Goal: Task Accomplishment & Management: Manage account settings

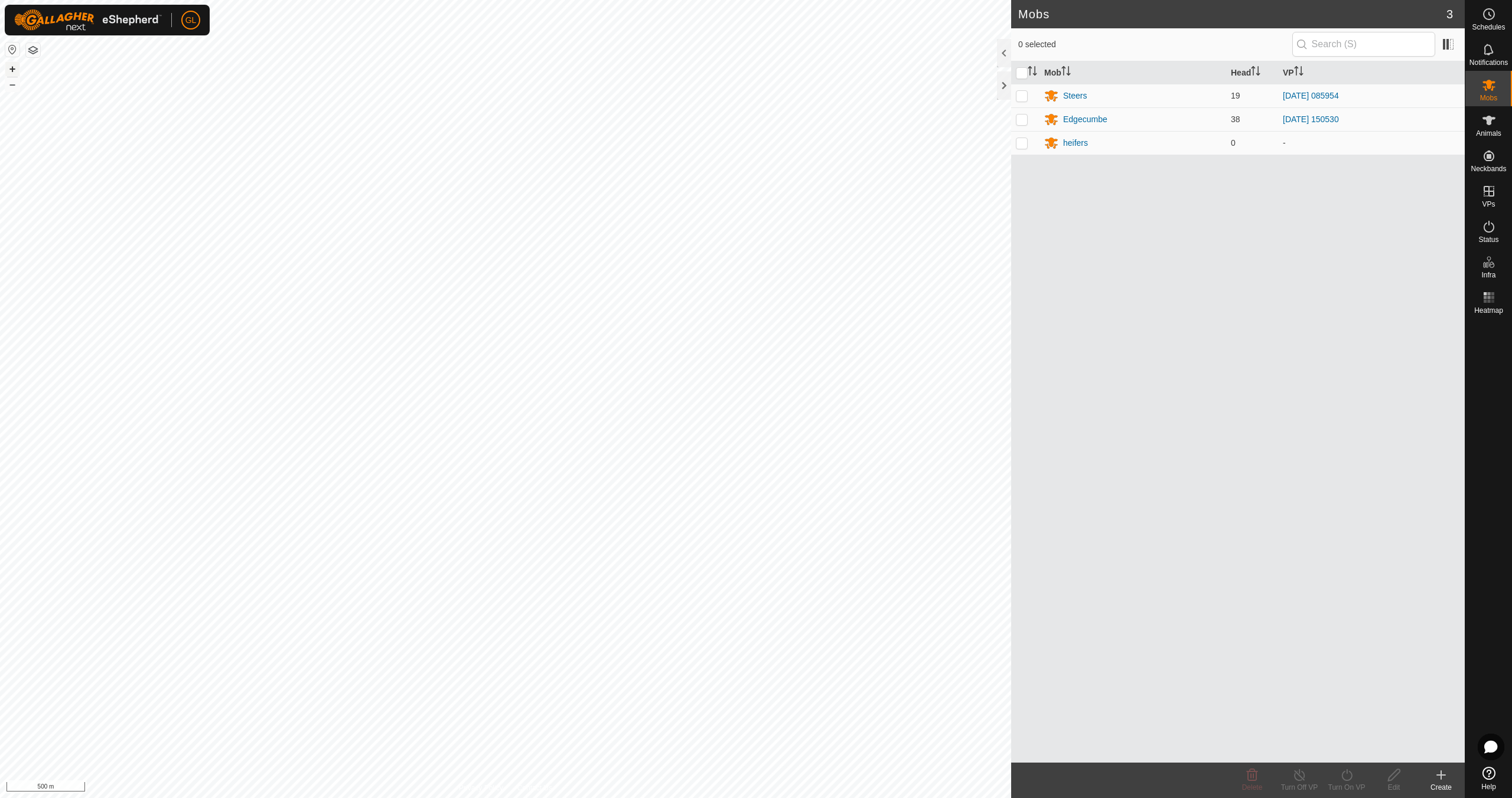
click at [12, 68] on button "+" at bounding box center [13, 69] width 14 height 14
click at [13, 68] on button "+" at bounding box center [13, 69] width 14 height 14
click at [15, 71] on button "+" at bounding box center [13, 69] width 14 height 14
click at [10, 67] on button "+" at bounding box center [13, 69] width 14 height 14
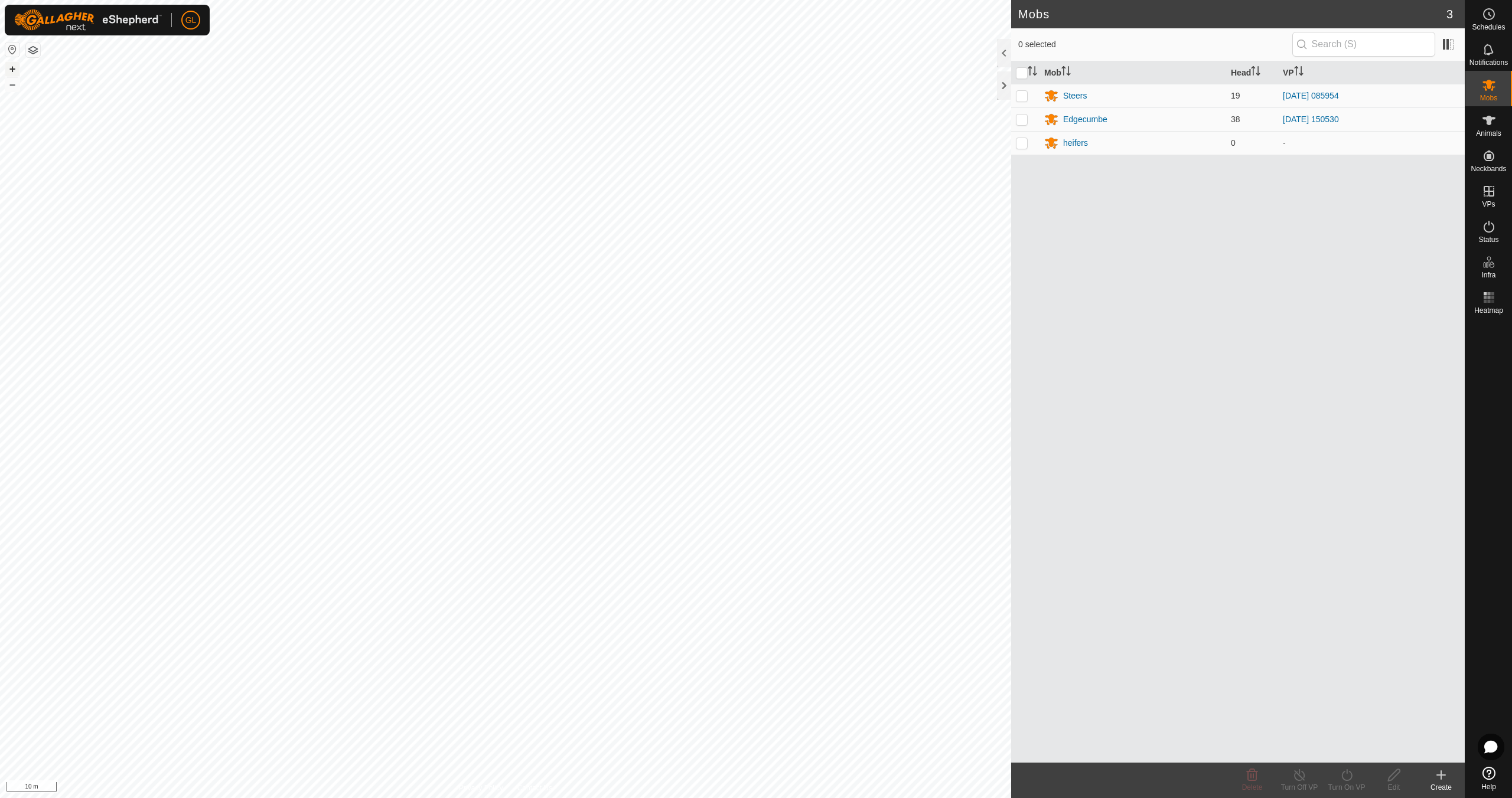
click at [14, 70] on button "+" at bounding box center [13, 69] width 14 height 14
click at [1489, 231] on icon at bounding box center [1489, 227] width 14 height 14
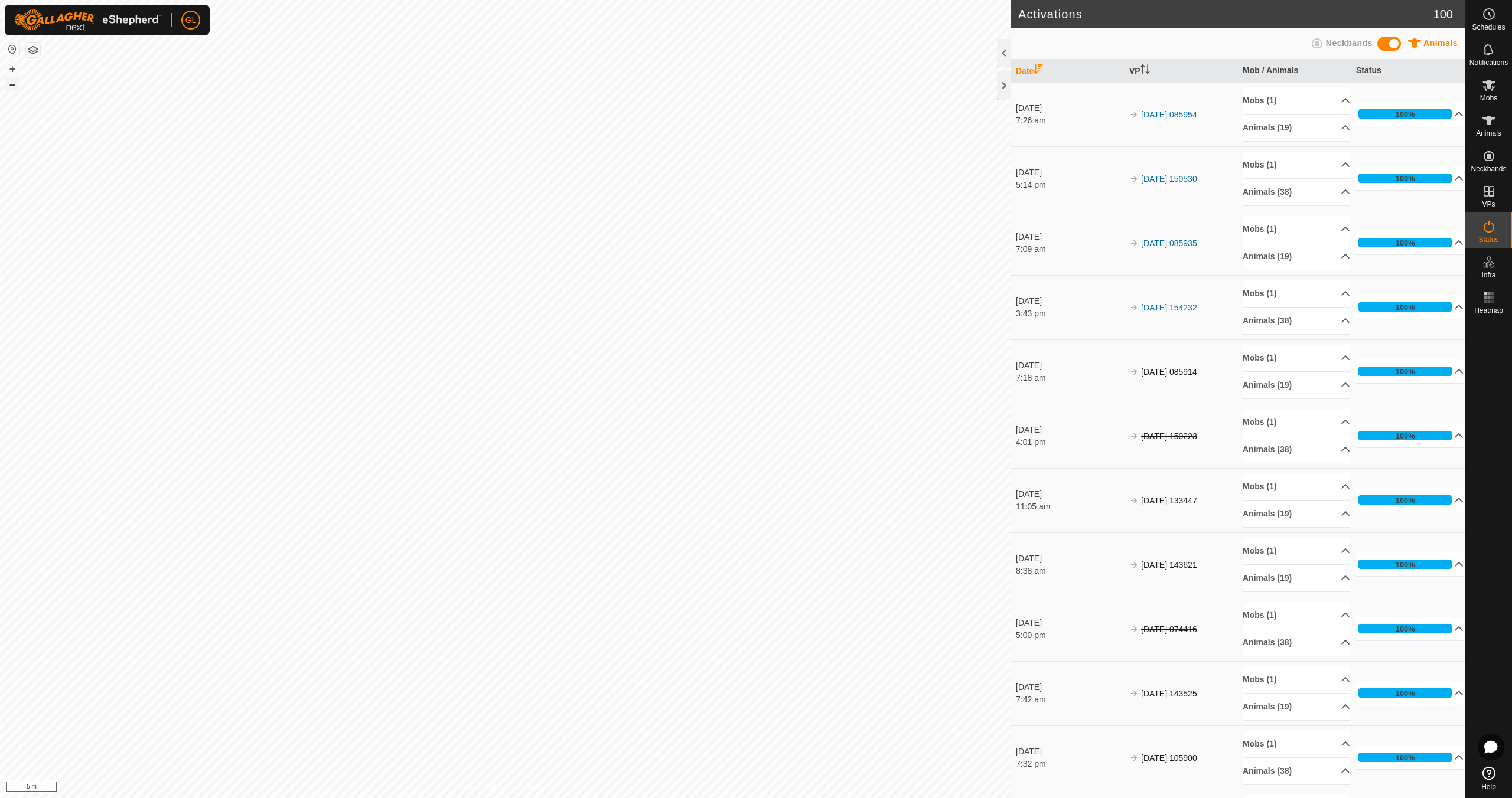
click at [10, 83] on button "–" at bounding box center [13, 84] width 14 height 14
click at [11, 85] on button "–" at bounding box center [13, 84] width 14 height 14
click at [11, 84] on button "–" at bounding box center [13, 84] width 14 height 14
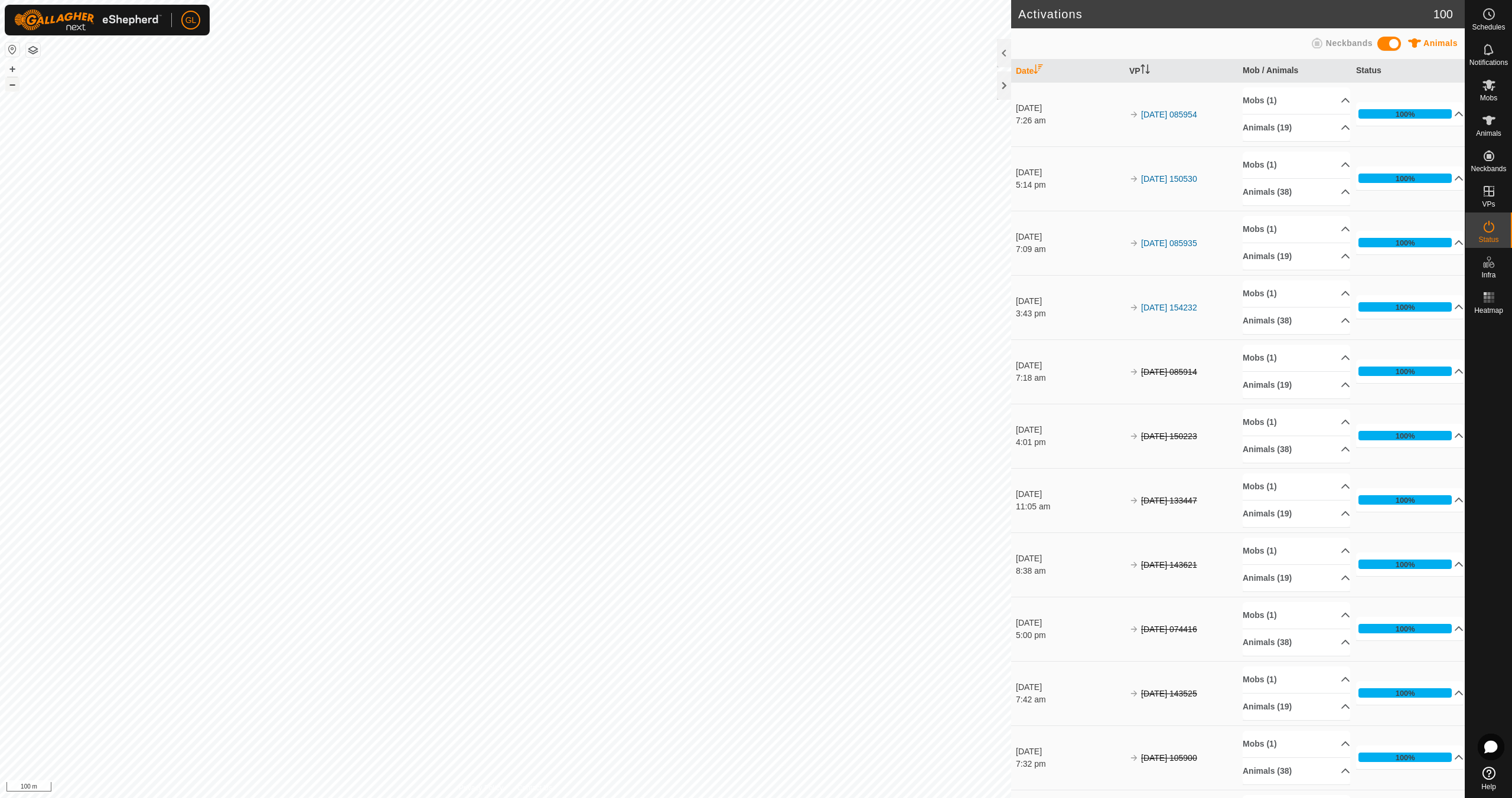
click at [11, 84] on button "–" at bounding box center [13, 84] width 14 height 14
click at [1417, 193] on link "In Rotation" at bounding box center [1413, 191] width 101 height 23
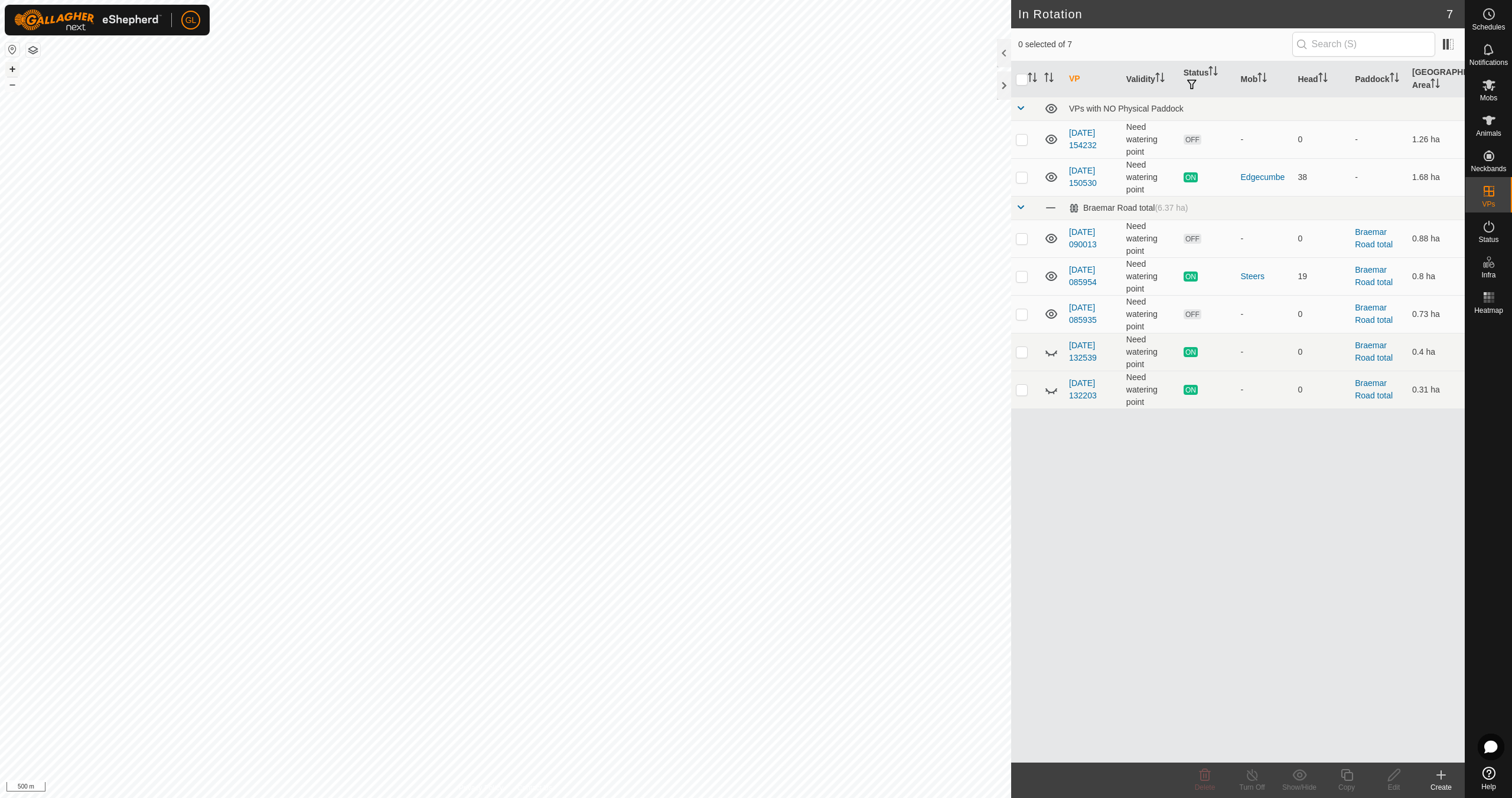
click at [13, 71] on button "+" at bounding box center [13, 69] width 14 height 14
click at [12, 71] on button "+" at bounding box center [13, 69] width 14 height 14
click at [1020, 317] on p-checkbox at bounding box center [1021, 314] width 12 height 10
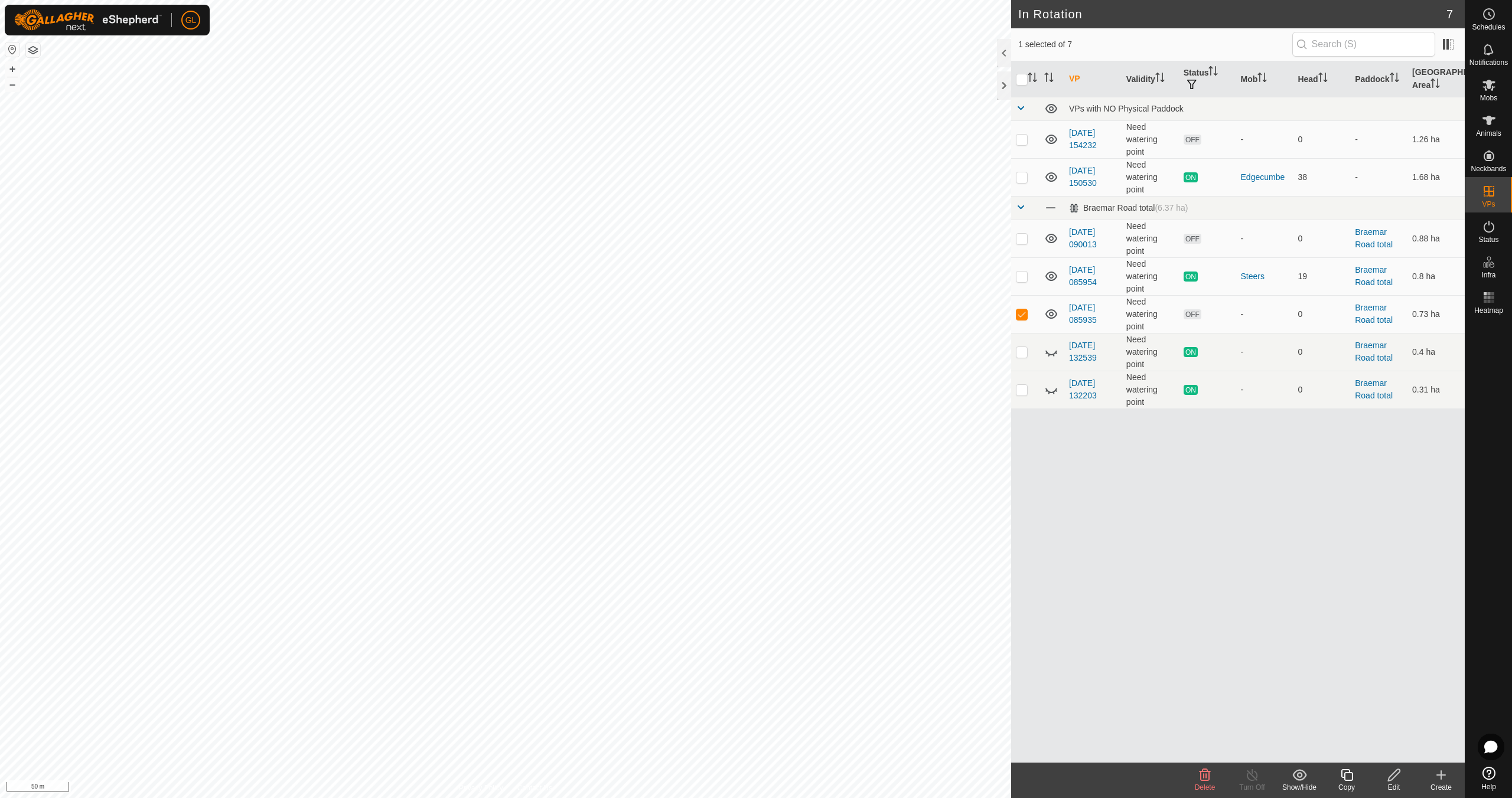
click at [1207, 777] on icon at bounding box center [1205, 776] width 14 height 14
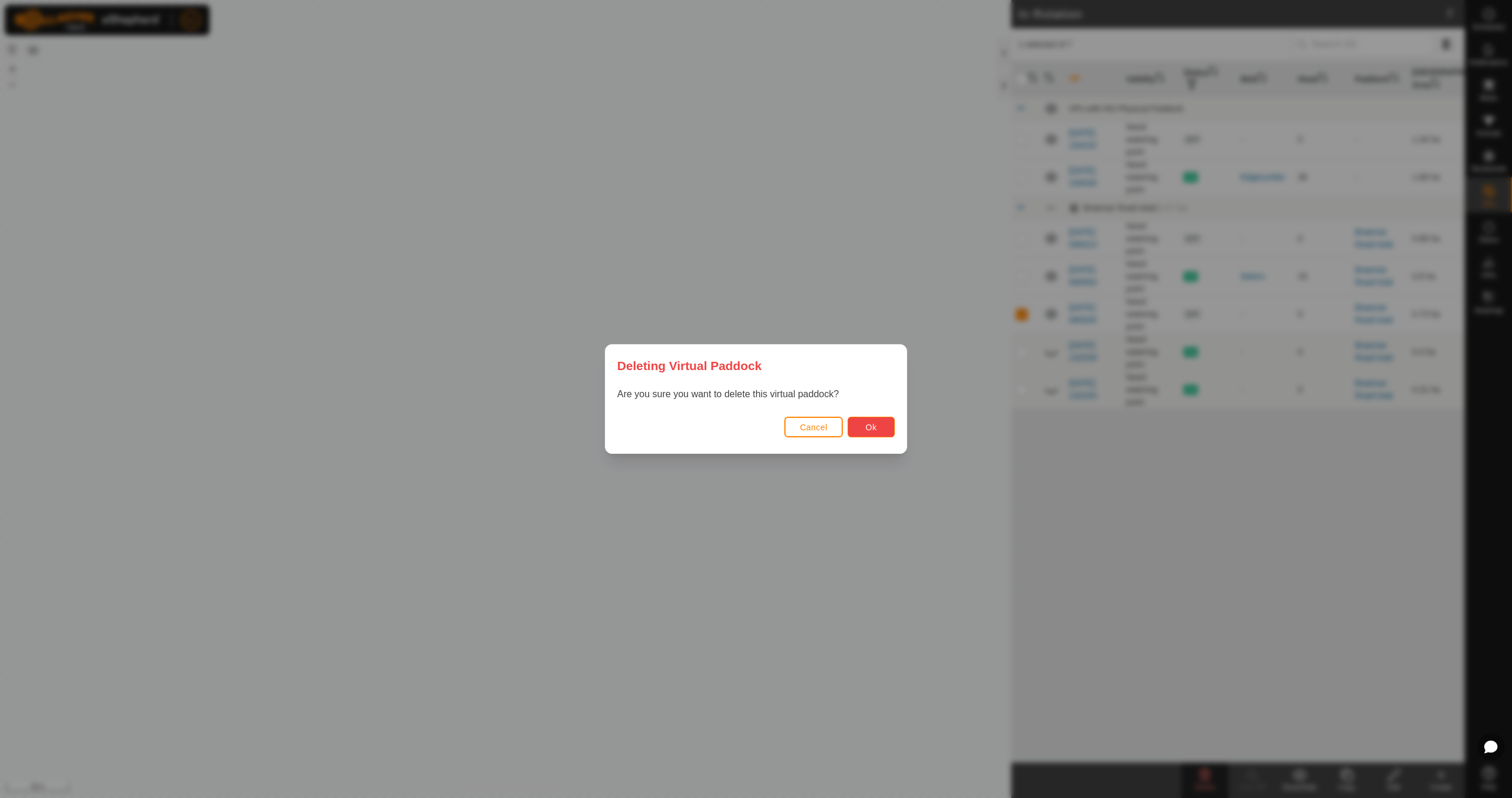
click at [875, 425] on span "Ok" at bounding box center [871, 428] width 12 height 10
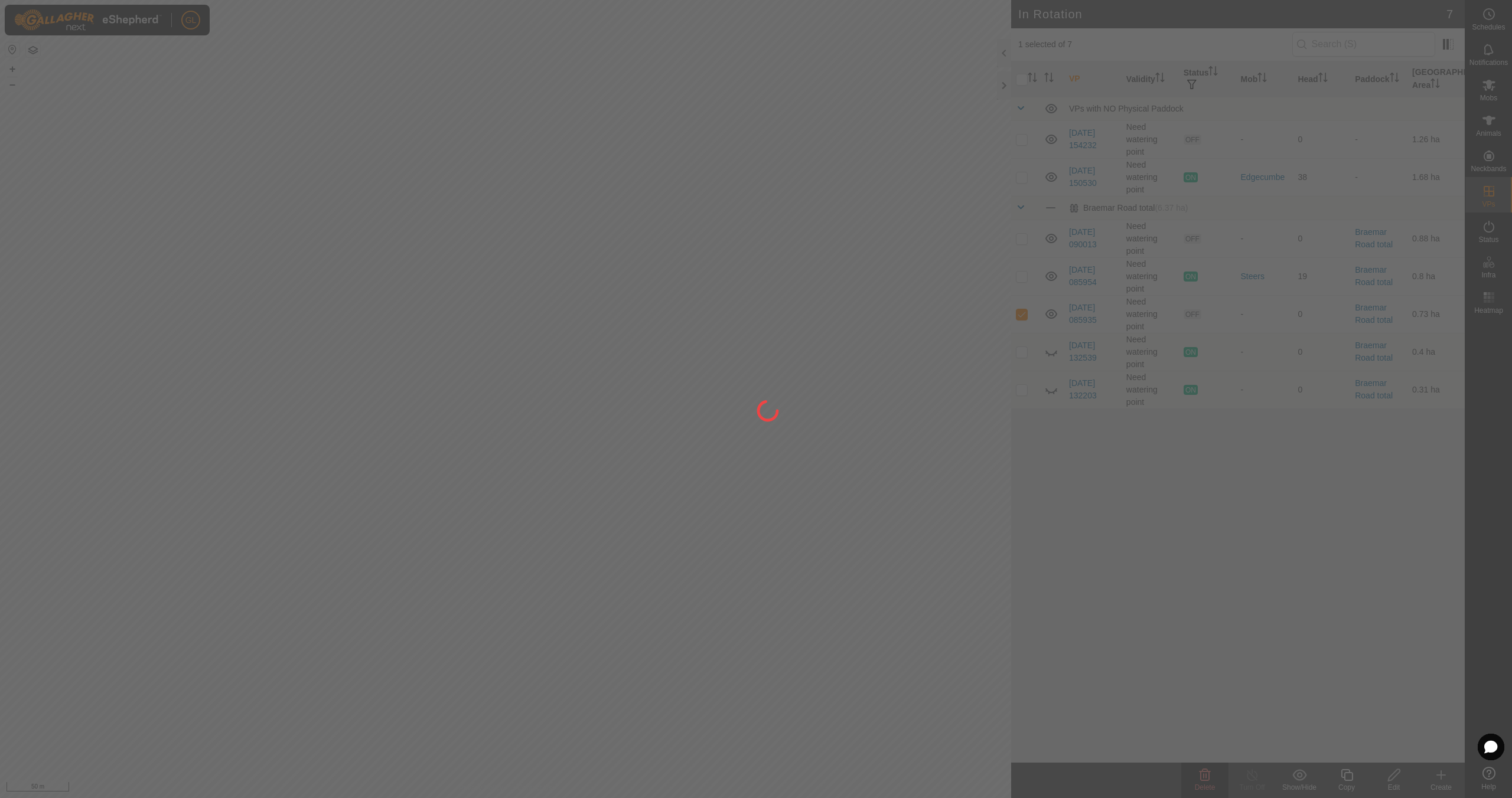
checkbox input "false"
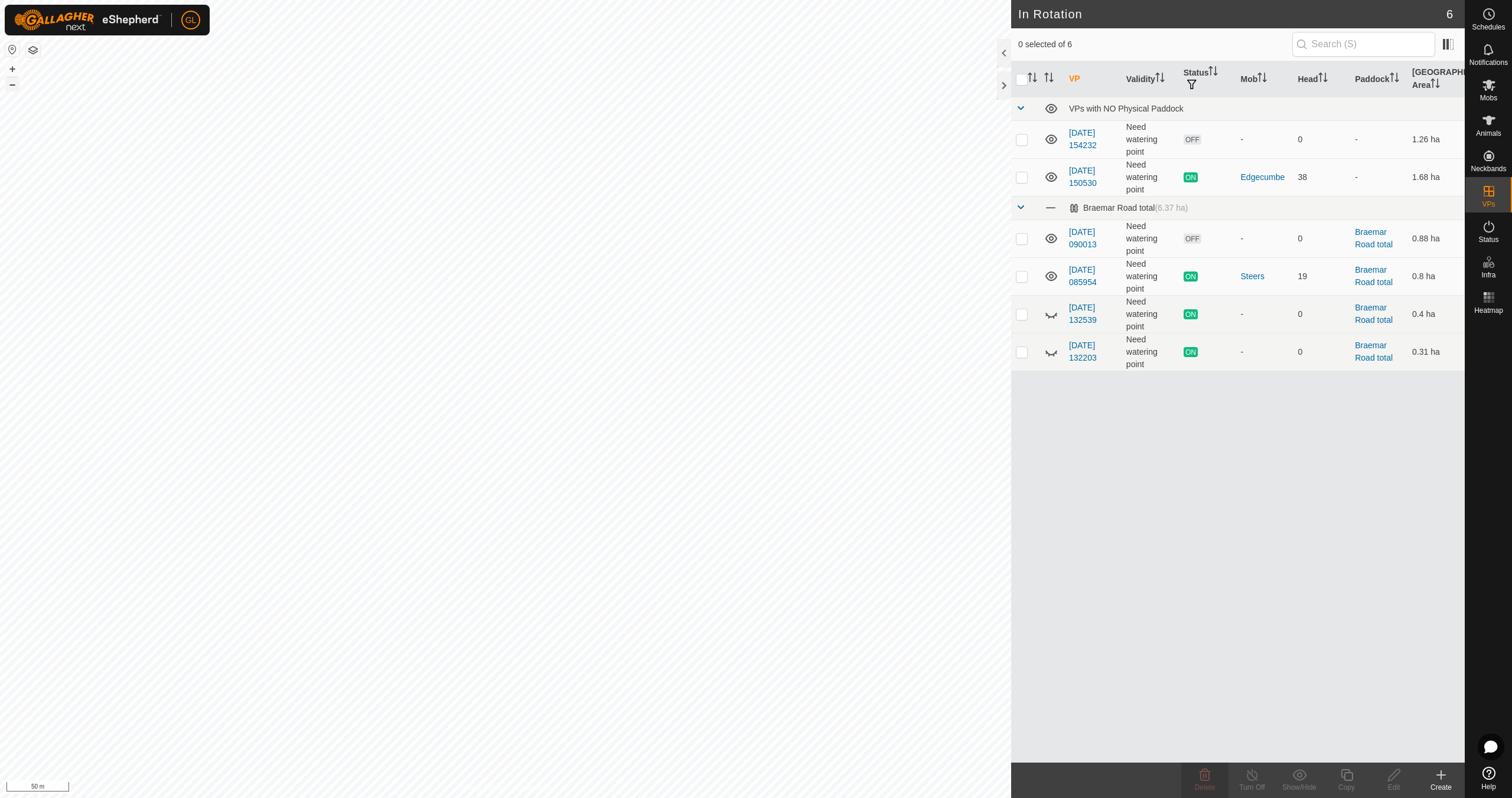
click at [12, 84] on button "–" at bounding box center [13, 84] width 14 height 14
click at [11, 84] on button "–" at bounding box center [13, 84] width 14 height 14
click at [10, 83] on button "–" at bounding box center [13, 84] width 14 height 14
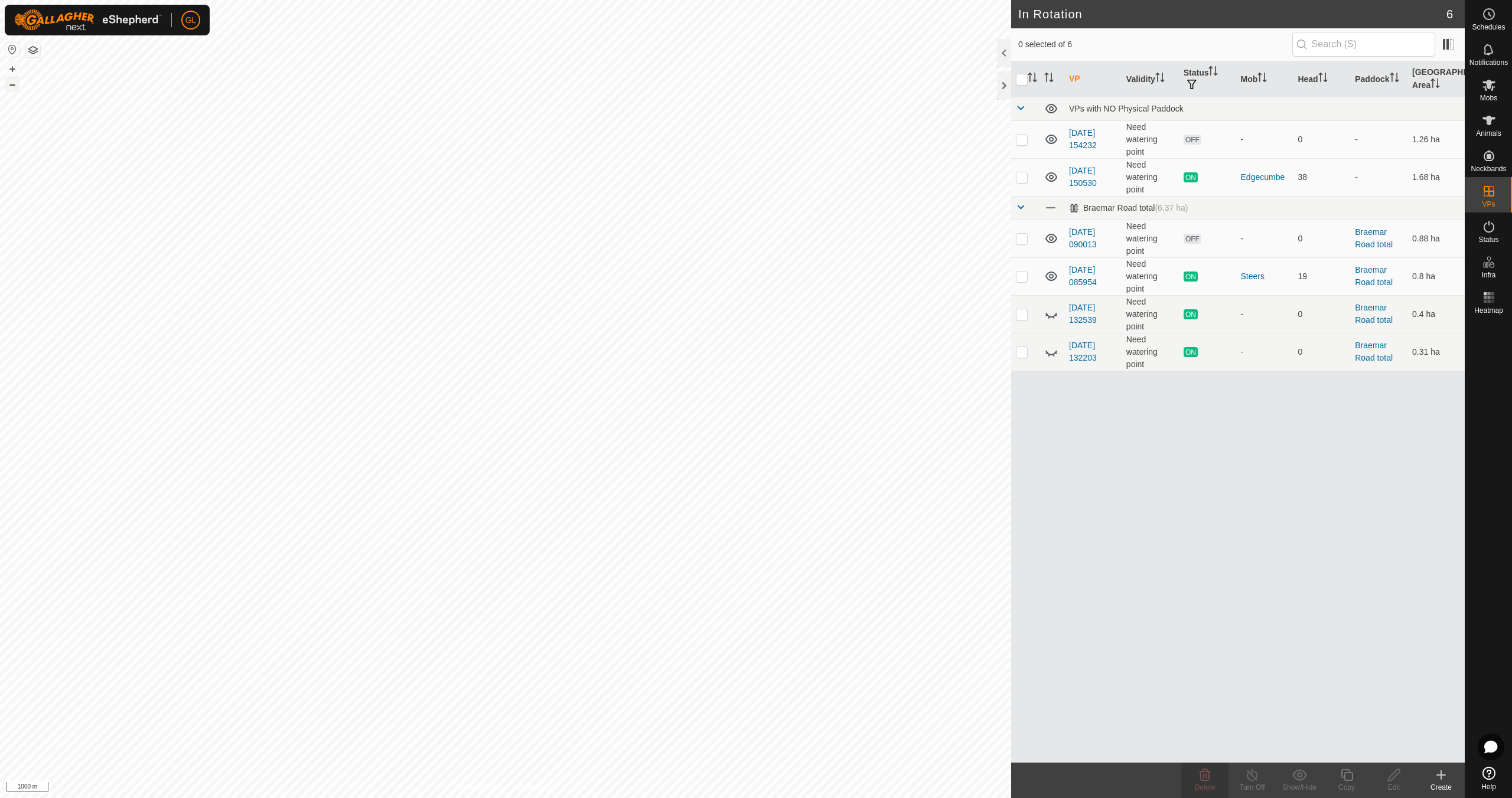
click at [10, 83] on button "–" at bounding box center [13, 84] width 14 height 14
click at [13, 68] on button "+" at bounding box center [13, 69] width 14 height 14
click at [9, 70] on button "+" at bounding box center [13, 69] width 14 height 14
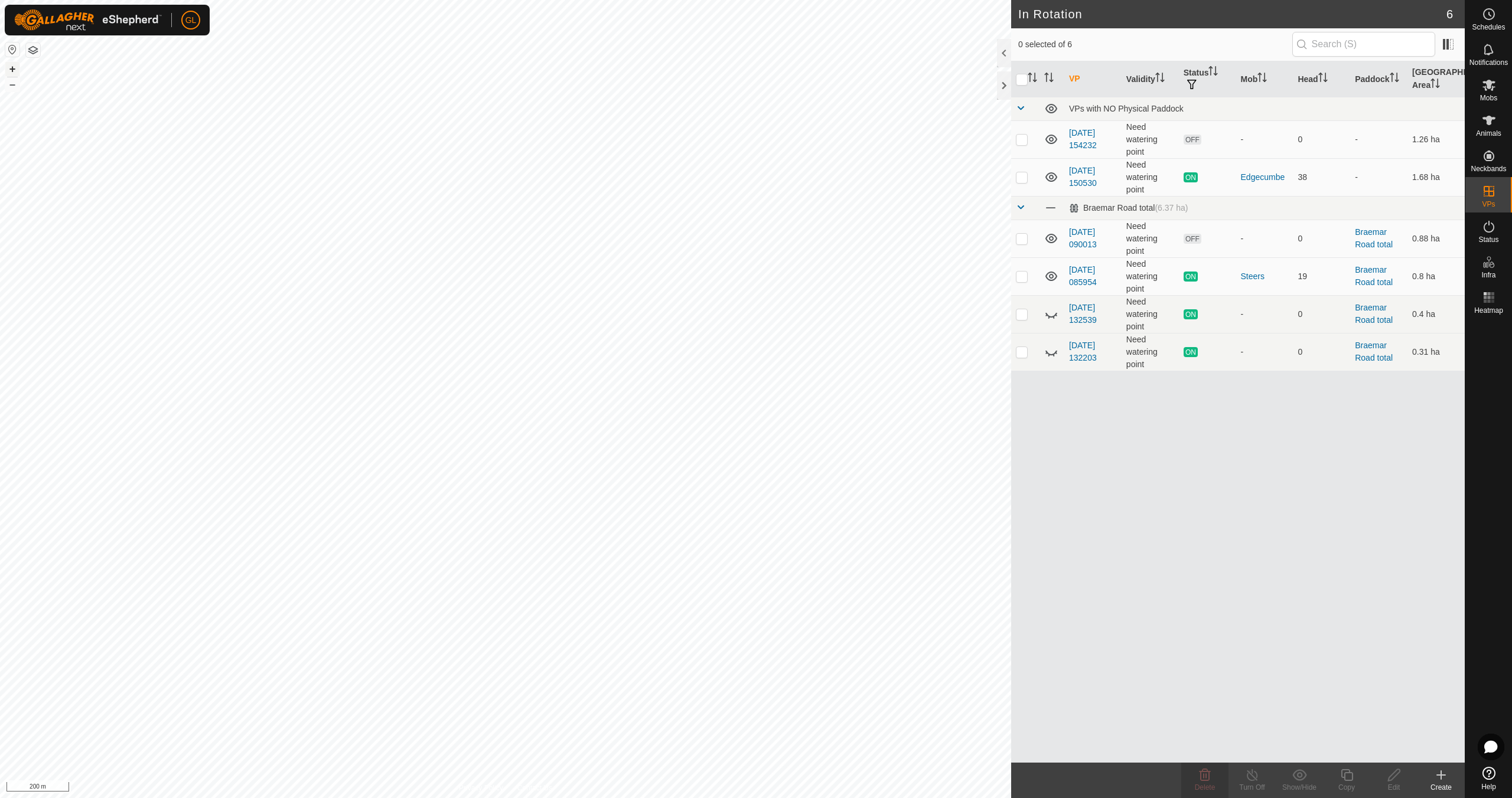
click at [14, 71] on button "+" at bounding box center [13, 69] width 14 height 14
click at [1493, 93] on es-mob-svg-icon at bounding box center [1489, 84] width 21 height 19
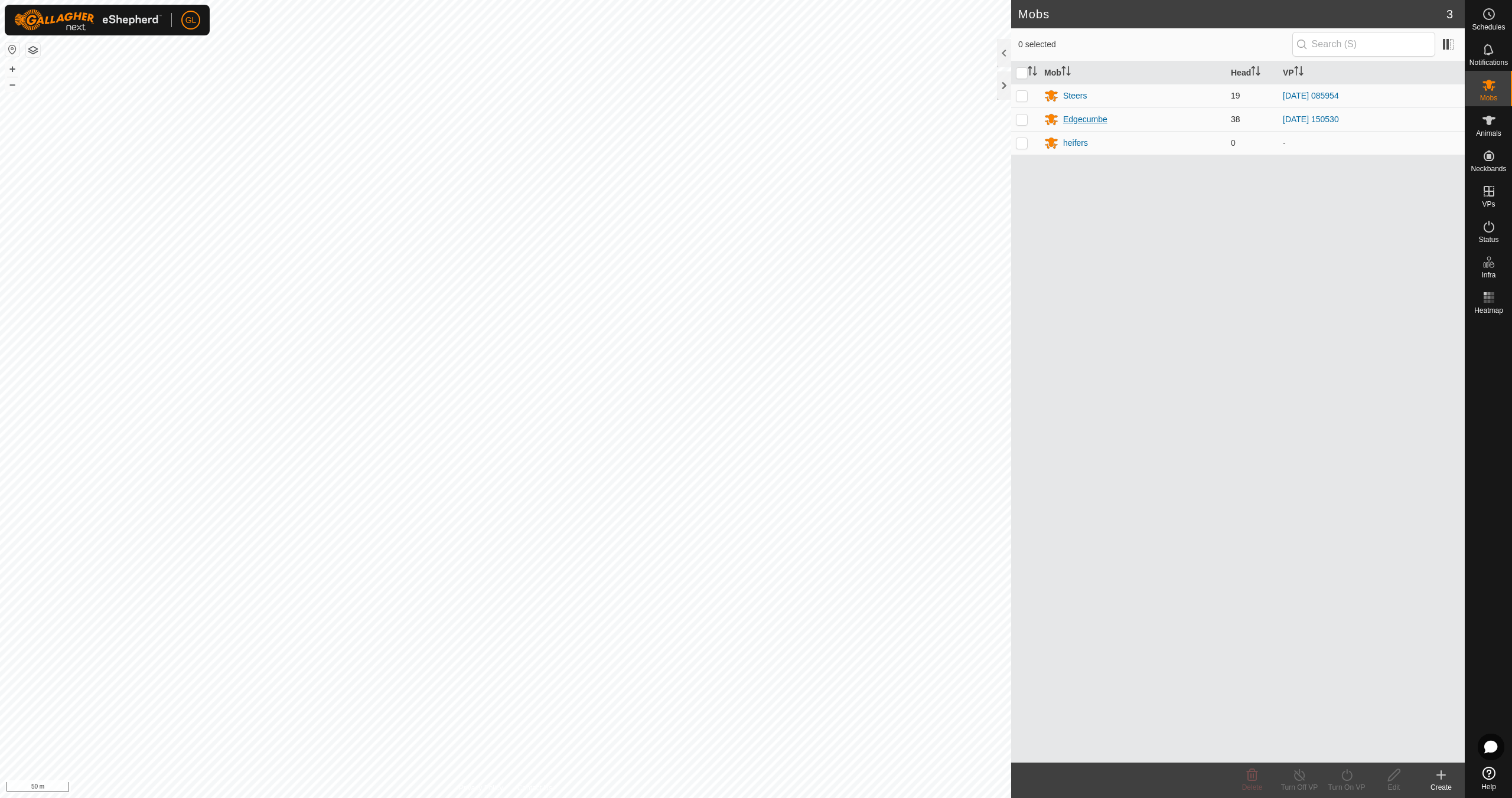
click at [1089, 120] on div "Edgecumbe" at bounding box center [1085, 120] width 45 height 13
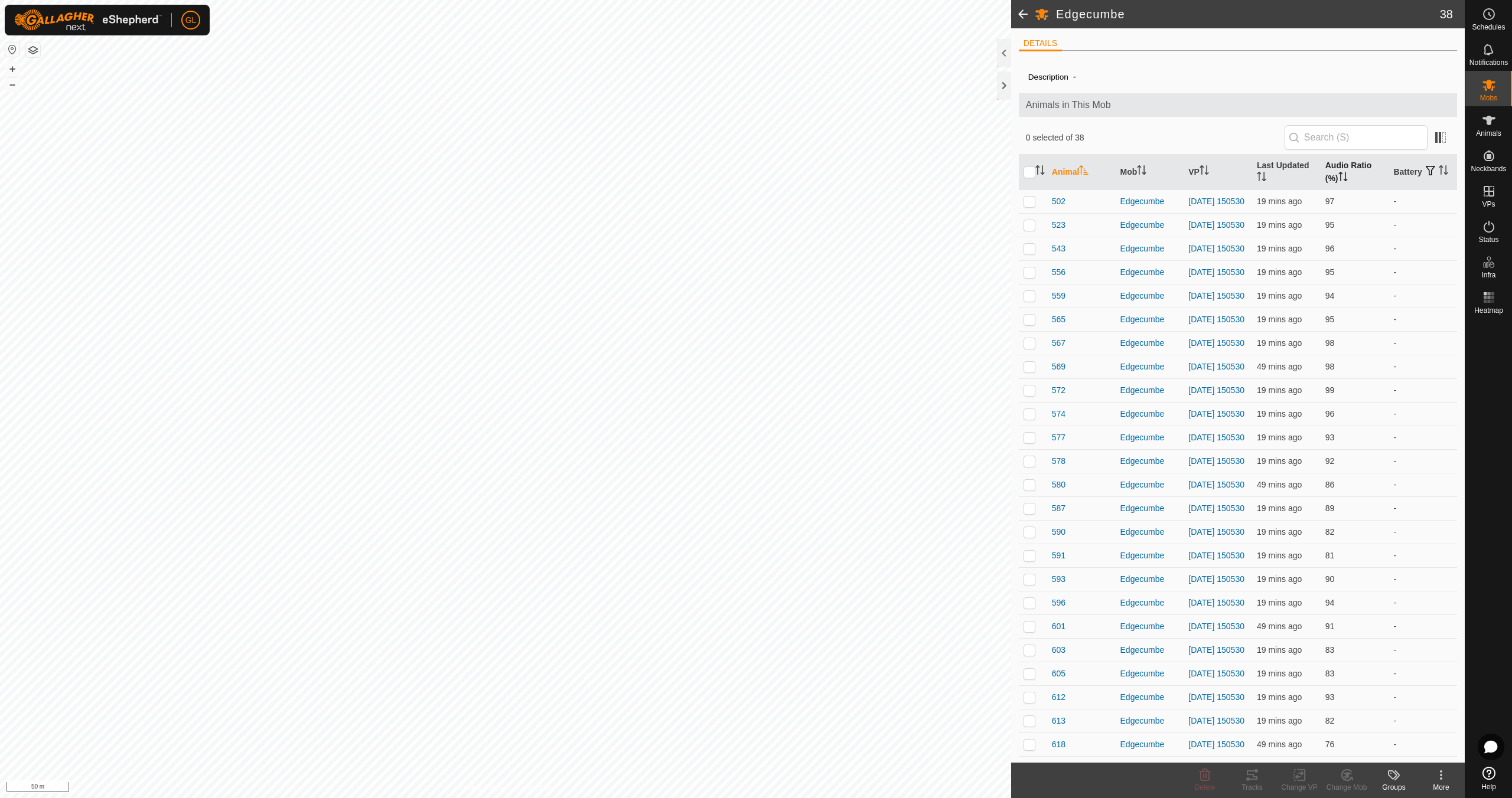
click at [1342, 177] on icon "Activate to sort" at bounding box center [1343, 176] width 10 height 10
click at [1027, 200] on p-checkbox at bounding box center [1029, 201] width 12 height 10
click at [1252, 777] on icon at bounding box center [1252, 776] width 14 height 14
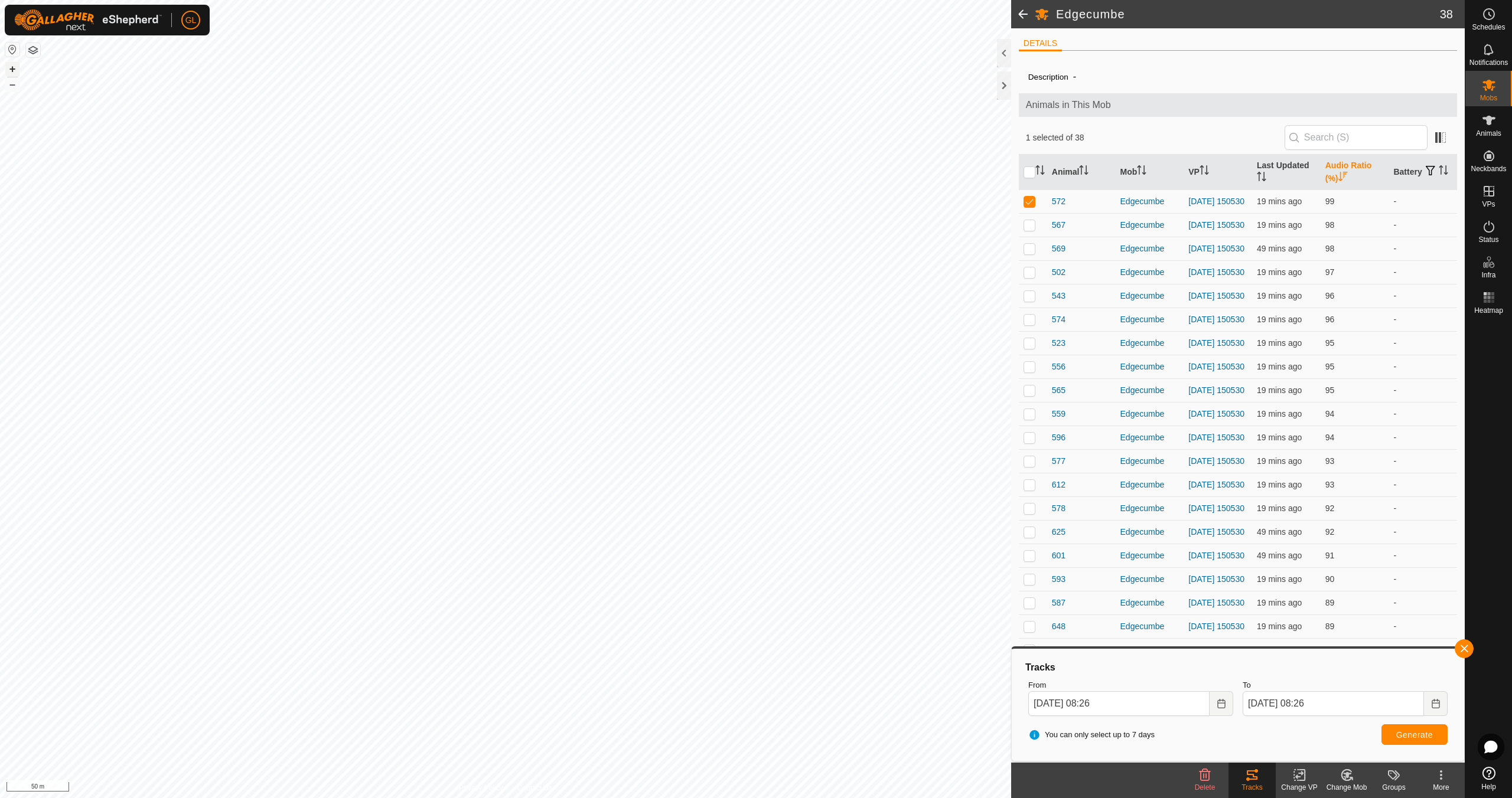
click at [13, 66] on button "+" at bounding box center [13, 69] width 14 height 14
click at [1032, 203] on p-checkbox at bounding box center [1029, 201] width 12 height 10
checkbox input "false"
click at [1476, 650] on div at bounding box center [1489, 540] width 47 height 444
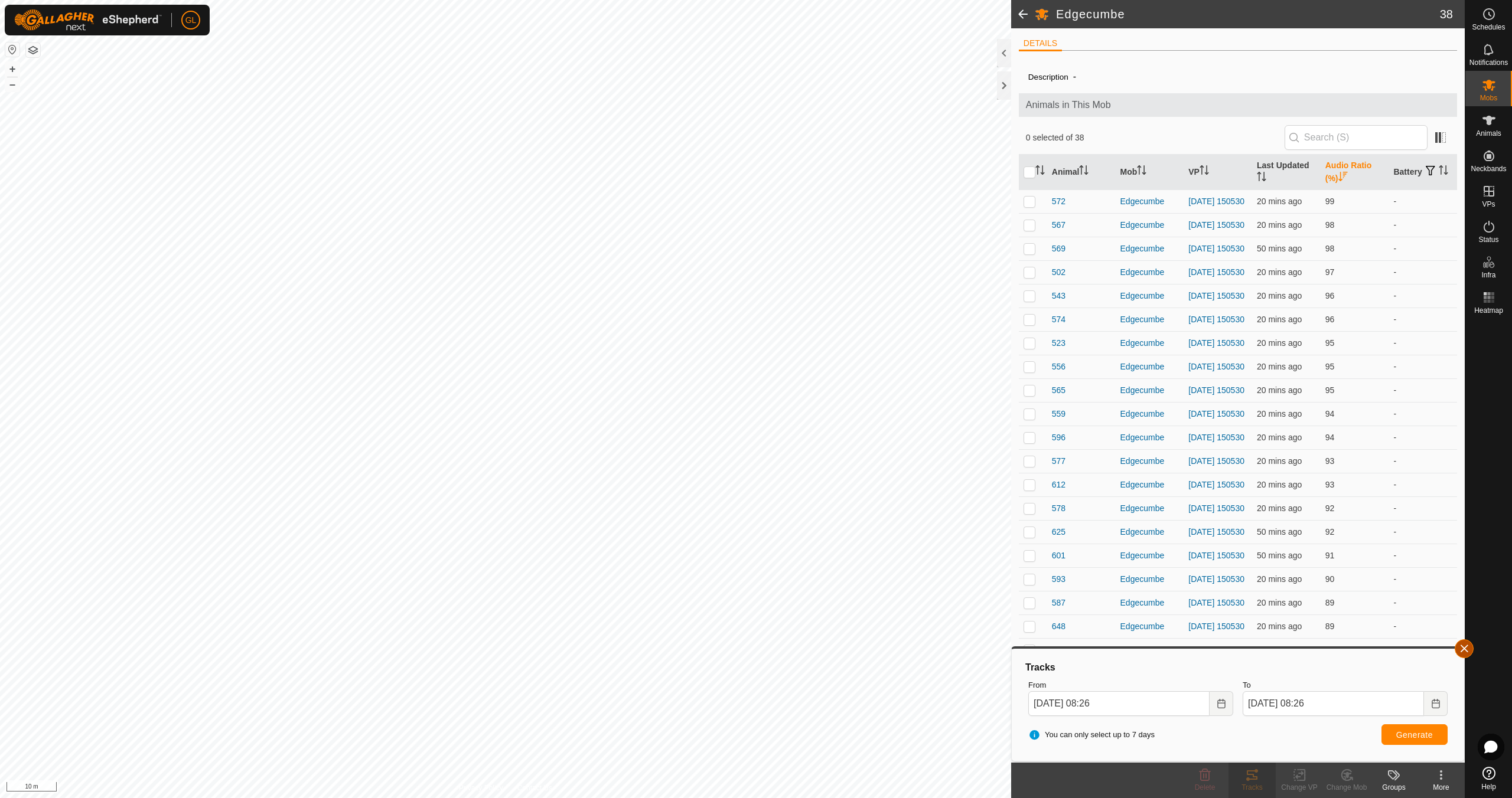
click at [1464, 649] on button "button" at bounding box center [1464, 649] width 19 height 19
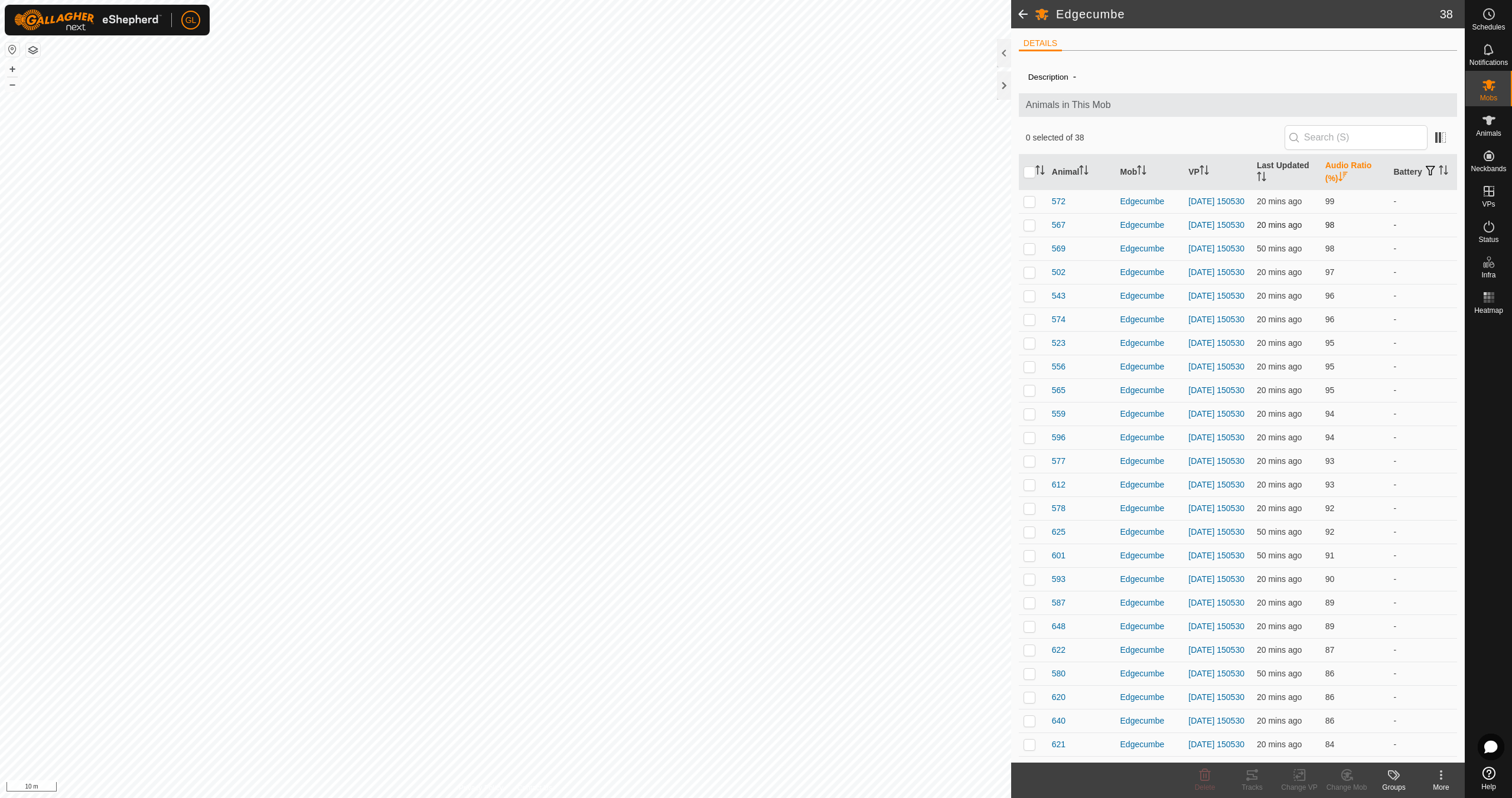
click at [1026, 228] on p-checkbox at bounding box center [1029, 225] width 12 height 10
click at [1248, 777] on icon at bounding box center [1252, 776] width 14 height 14
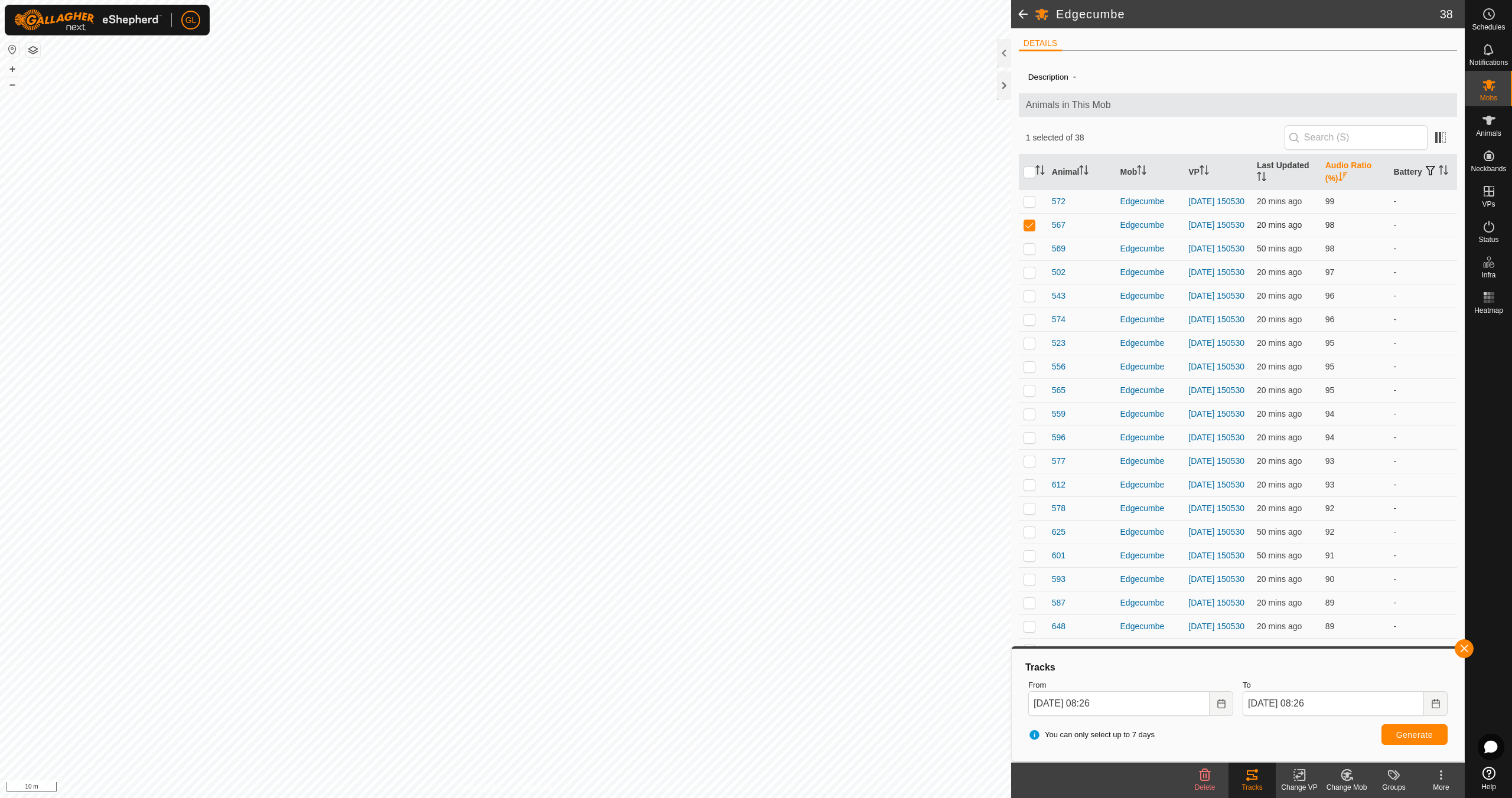
click at [1028, 226] on p-checkbox at bounding box center [1029, 225] width 12 height 10
checkbox input "false"
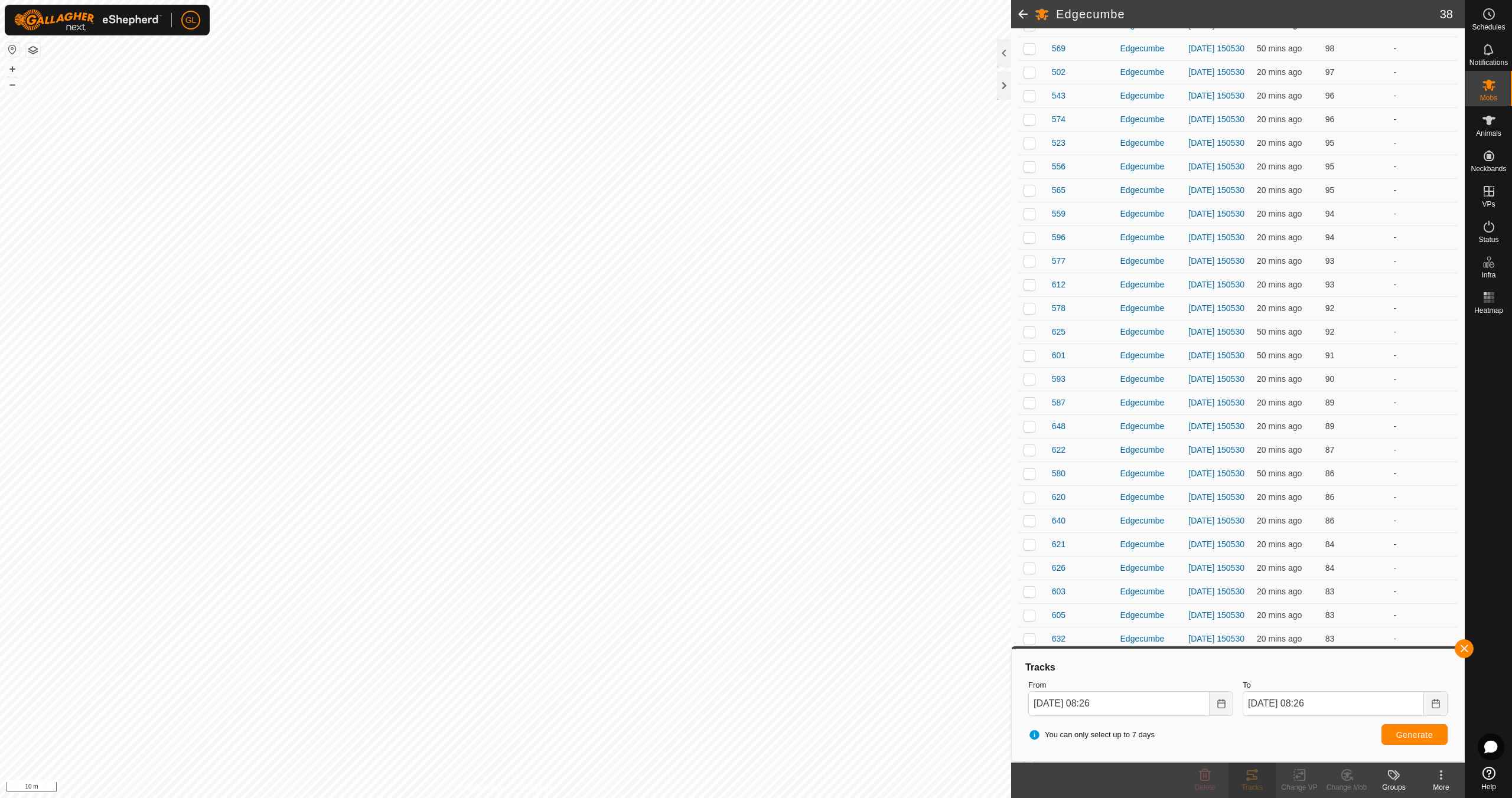
scroll to position [392, 0]
click at [1462, 648] on button "button" at bounding box center [1464, 649] width 19 height 19
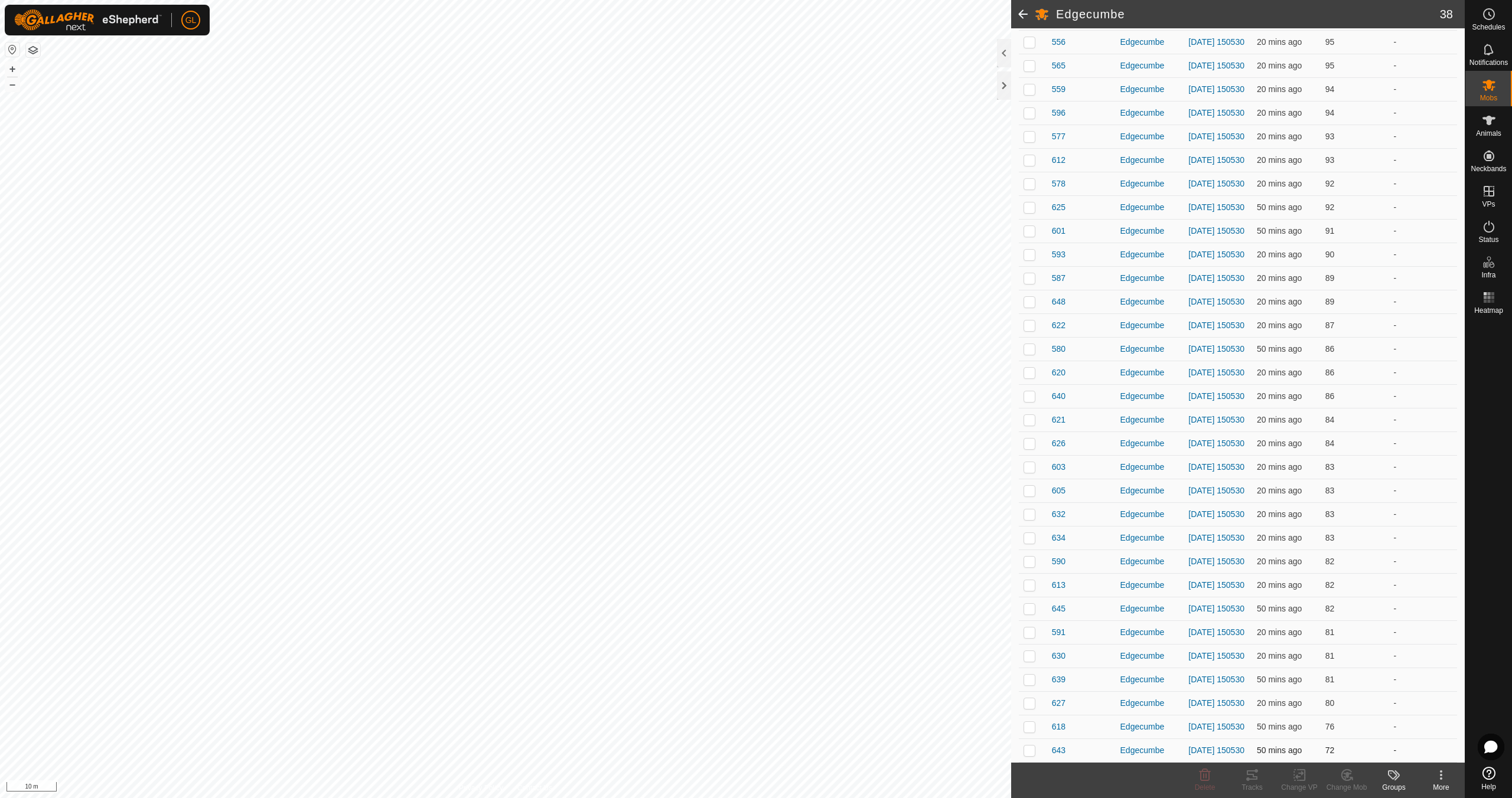
click at [1032, 747] on p-checkbox at bounding box center [1029, 751] width 12 height 10
checkbox input "true"
click at [1031, 702] on p-checkbox at bounding box center [1029, 703] width 12 height 10
checkbox input "true"
drag, startPoint x: 1028, startPoint y: 750, endPoint x: 1041, endPoint y: 750, distance: 13.0
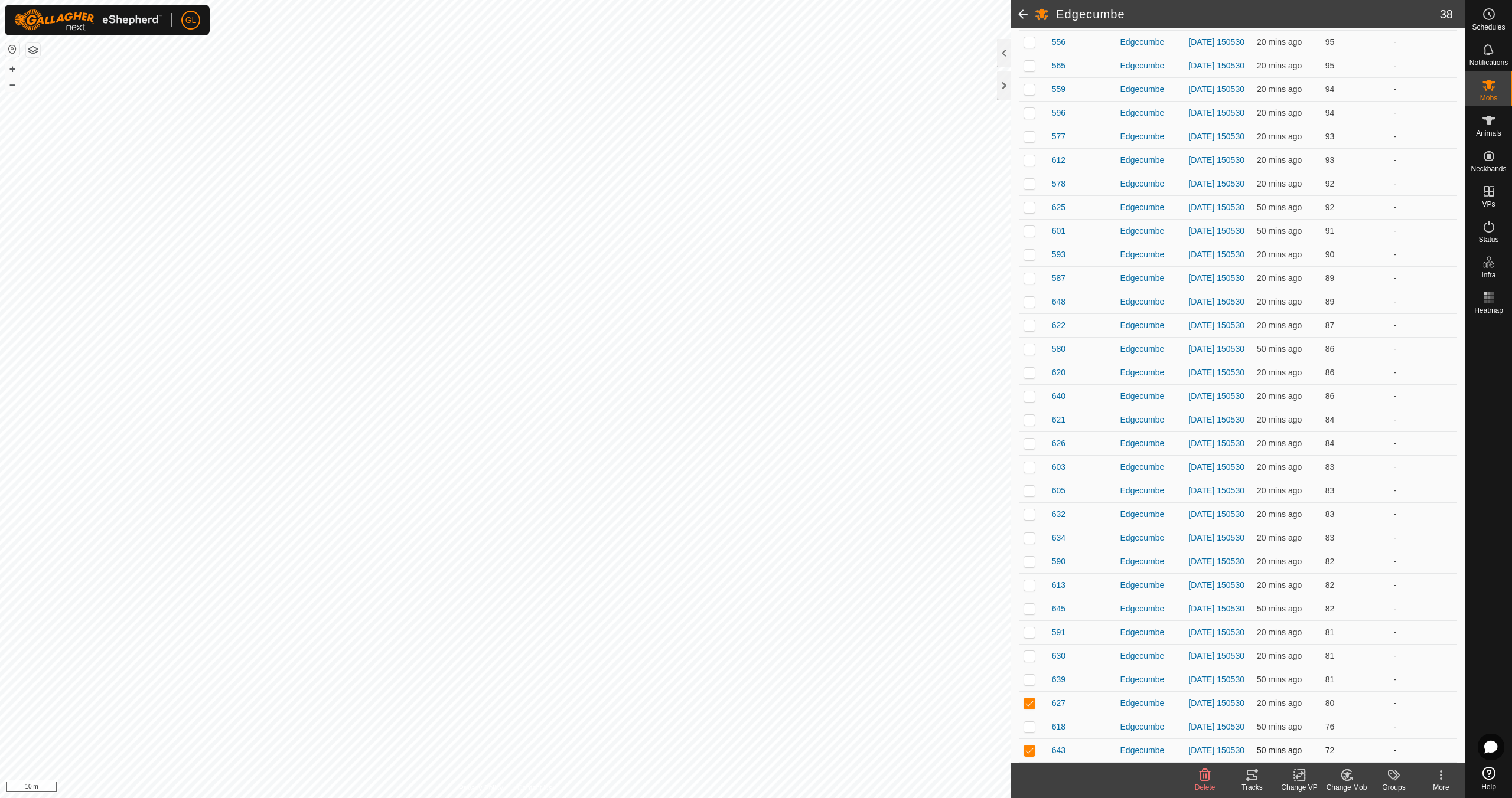
click at [1028, 750] on p-checkbox at bounding box center [1029, 751] width 12 height 10
checkbox input "false"
click at [1250, 779] on icon at bounding box center [1252, 775] width 11 height 10
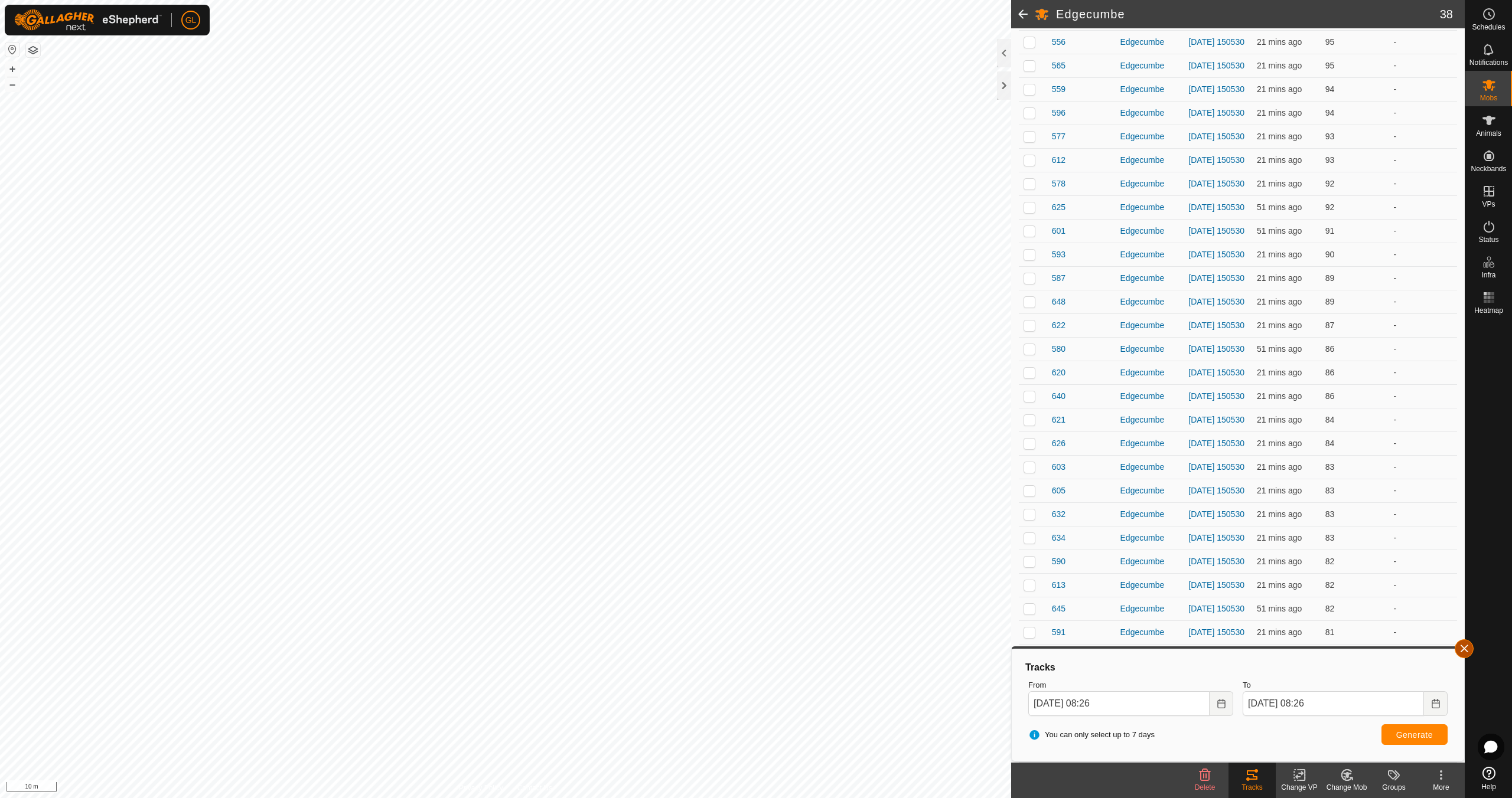
click at [1467, 650] on button "button" at bounding box center [1464, 649] width 19 height 19
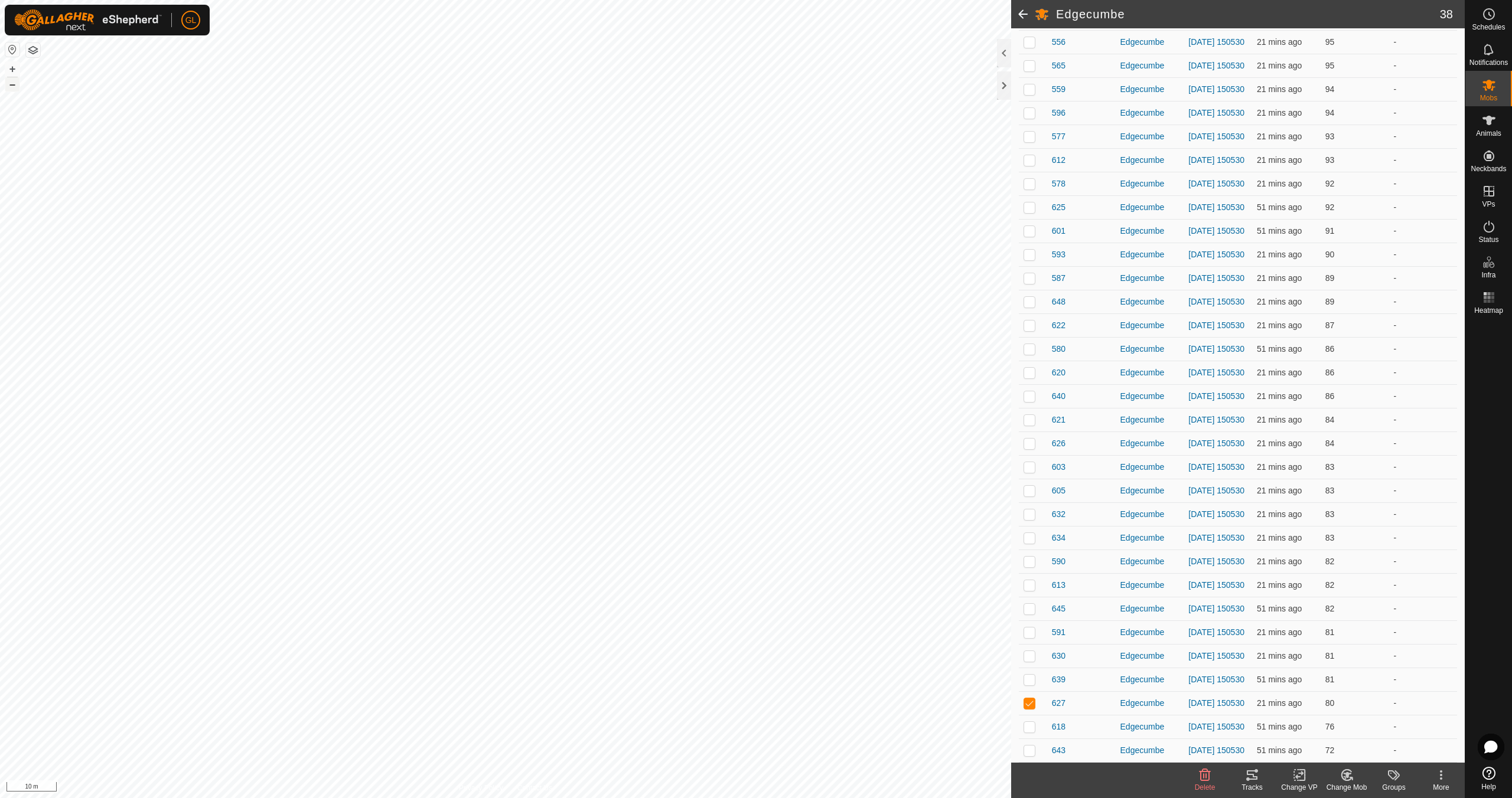
click at [9, 84] on button "–" at bounding box center [13, 84] width 14 height 14
click at [10, 84] on button "–" at bounding box center [13, 84] width 14 height 14
click at [10, 82] on button "–" at bounding box center [13, 84] width 14 height 14
click at [1034, 701] on p-checkbox at bounding box center [1029, 703] width 12 height 10
checkbox input "false"
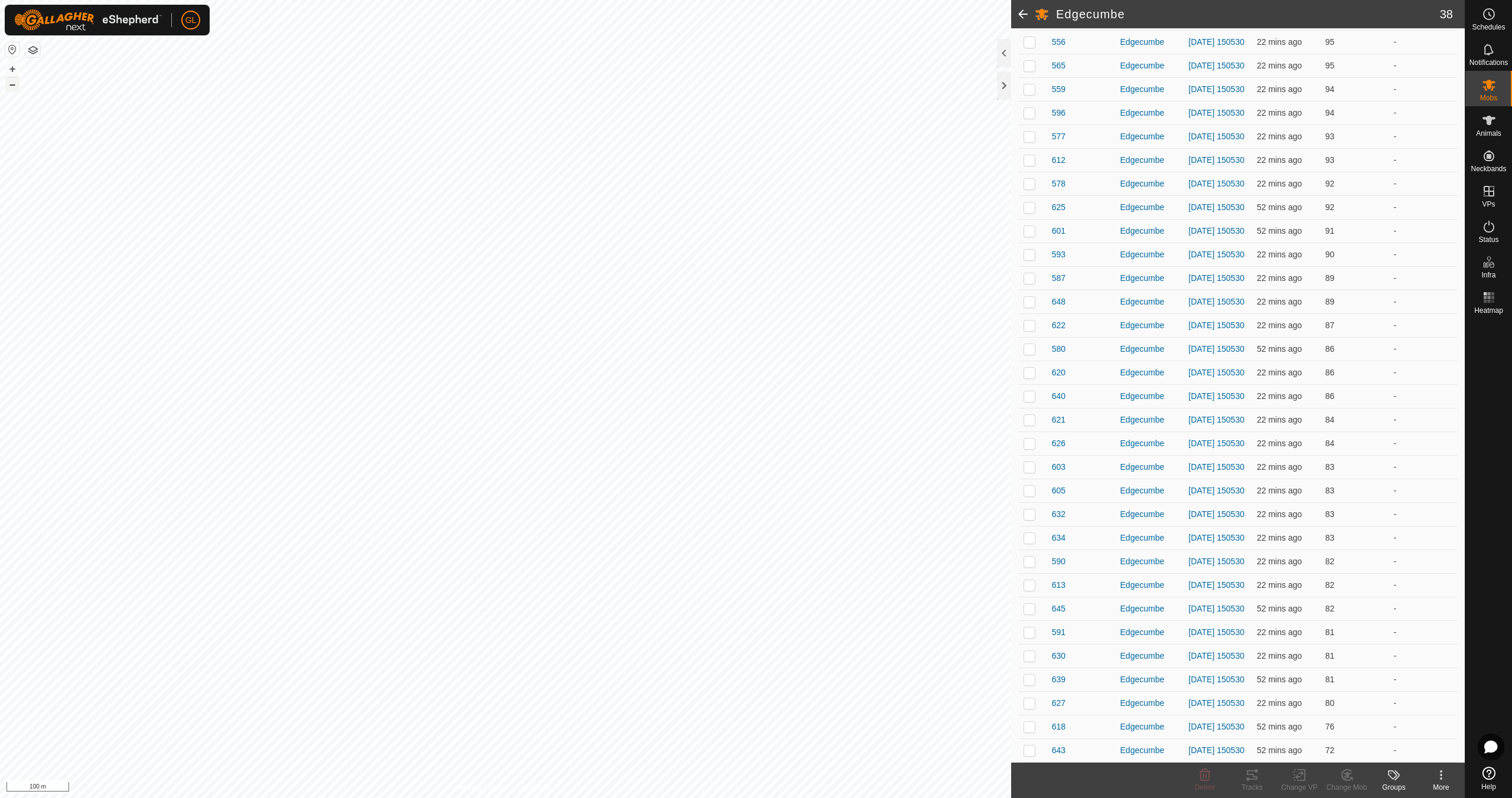
click at [12, 81] on button "–" at bounding box center [13, 84] width 14 height 14
